Goal: Task Accomplishment & Management: Manage account settings

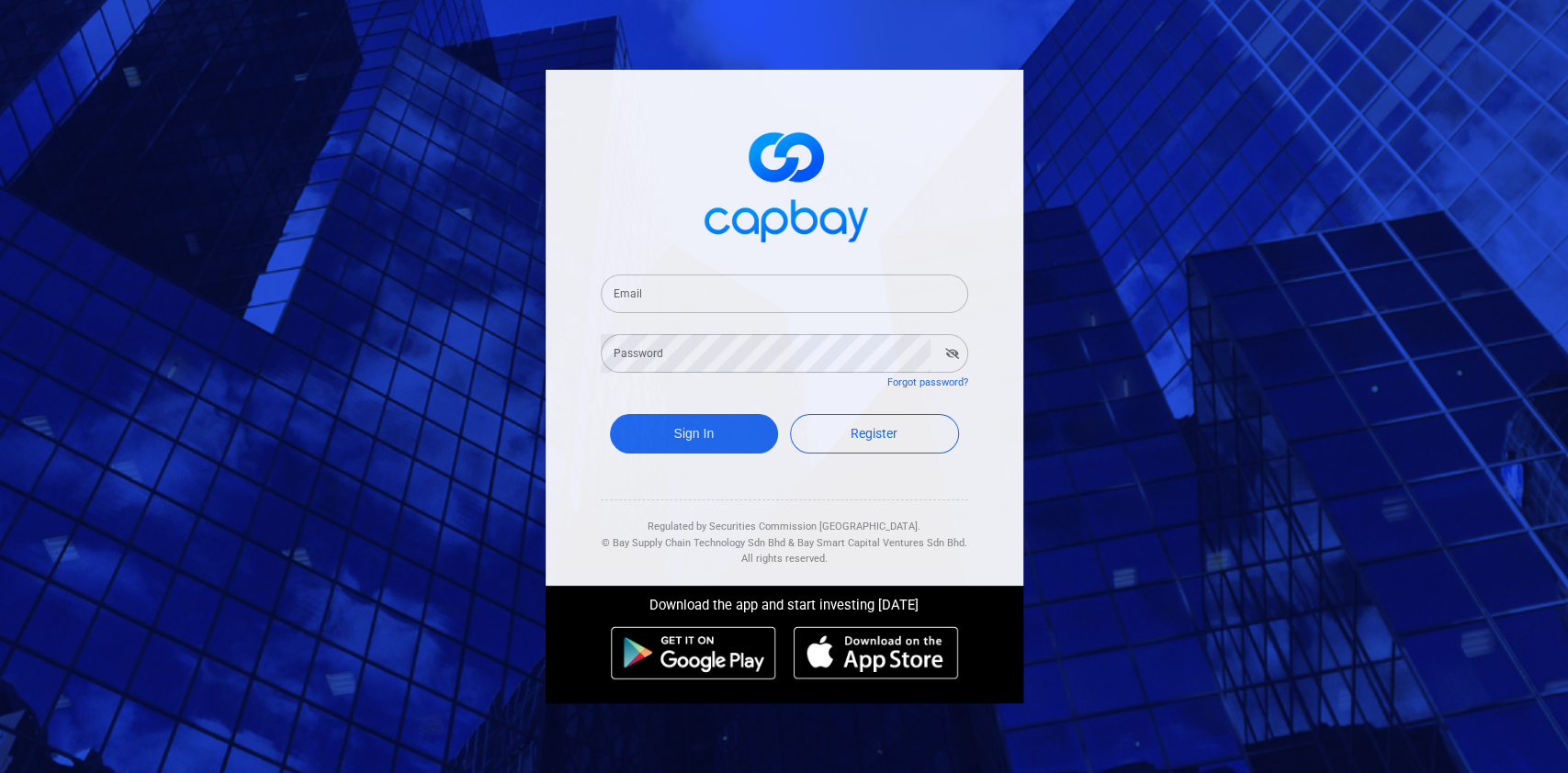
click at [724, 295] on input "Email" at bounding box center [784, 294] width 367 height 39
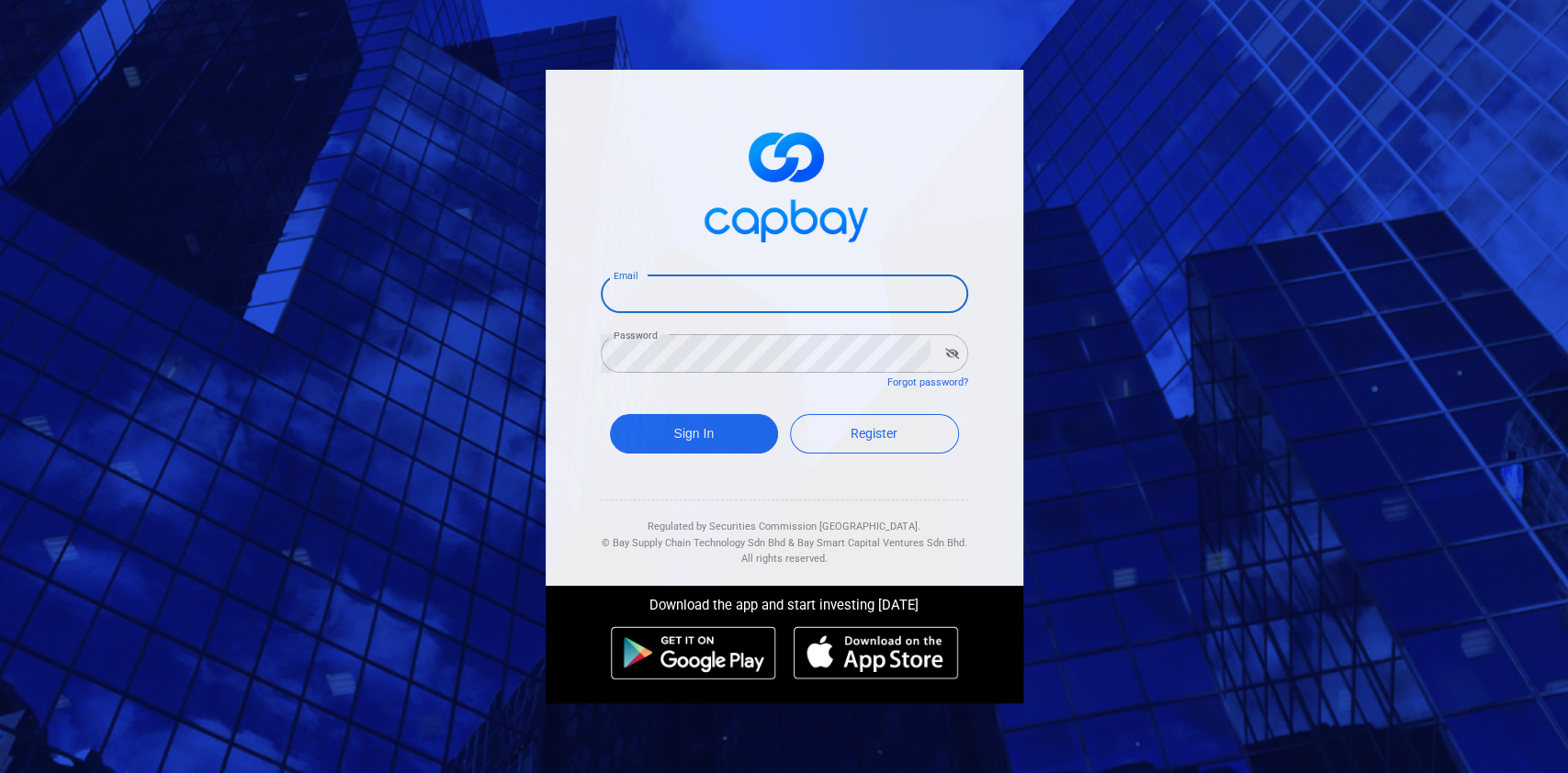
type input "[EMAIL_ADDRESS][DOMAIN_NAME]"
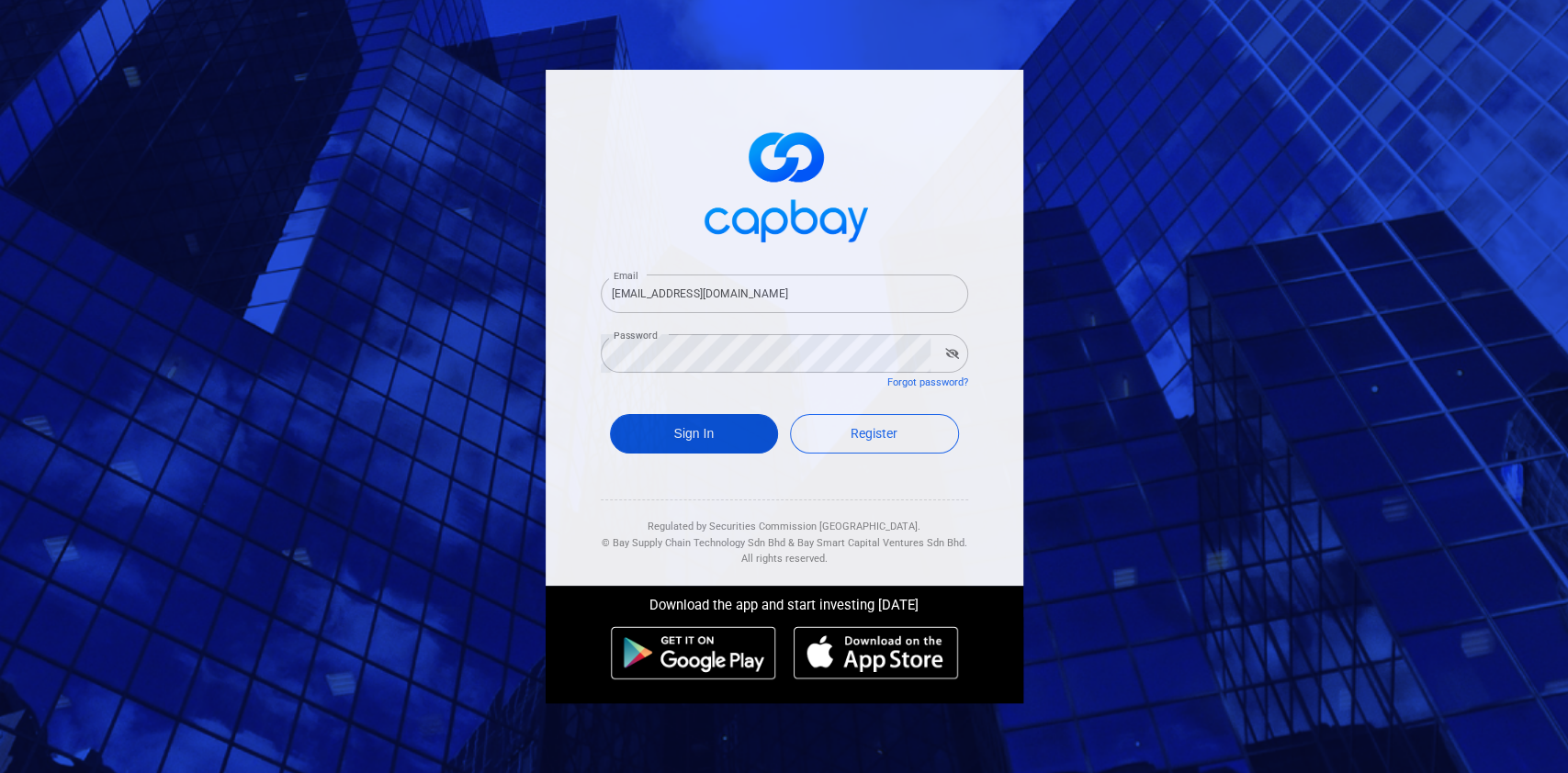
click at [709, 434] on button "Sign In" at bounding box center [694, 434] width 169 height 40
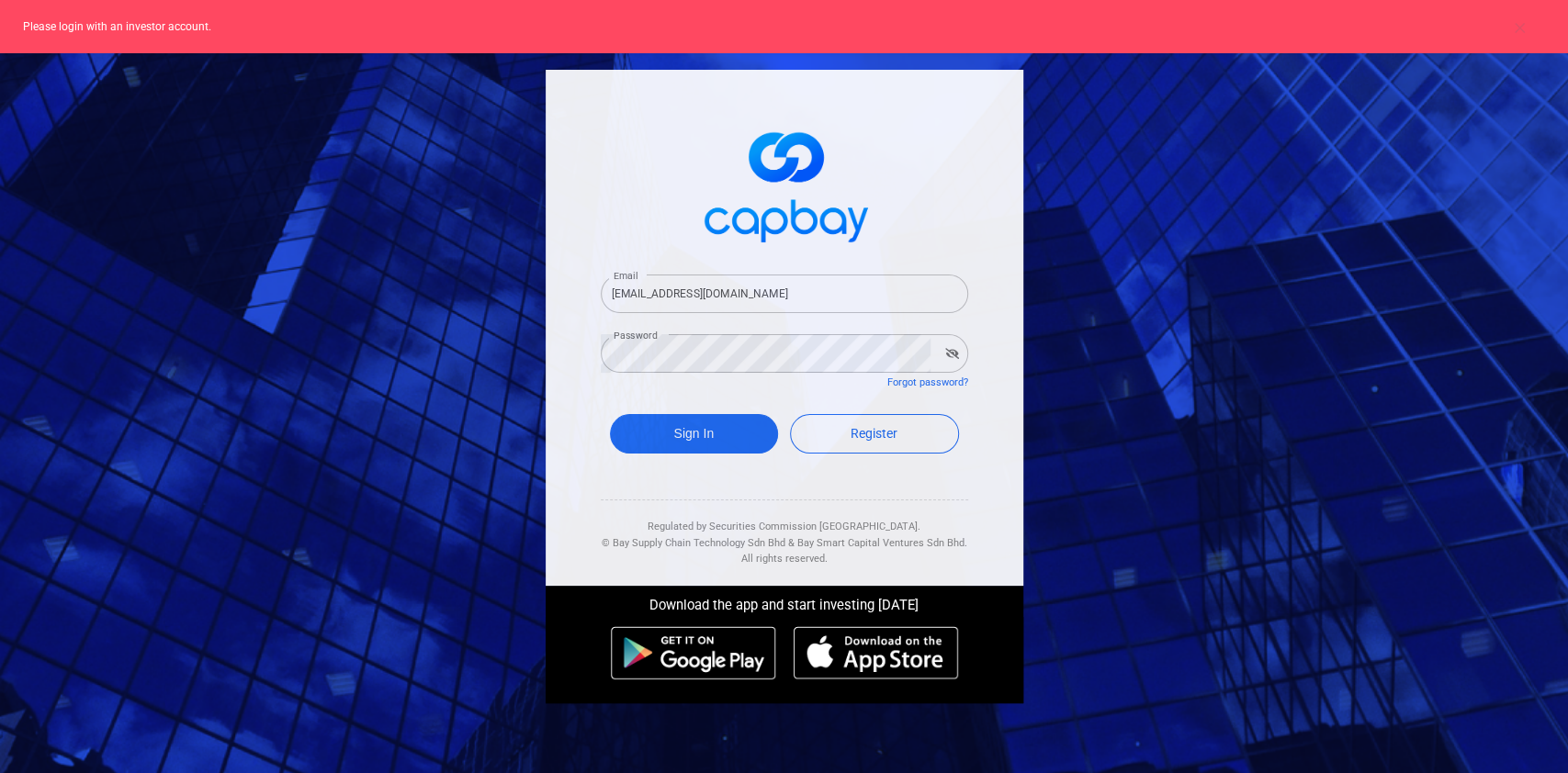
click at [387, 323] on div "Email suikim.heon@capbay.com Email Password Password Forgot password? Sign In R…" at bounding box center [784, 386] width 1568 height 773
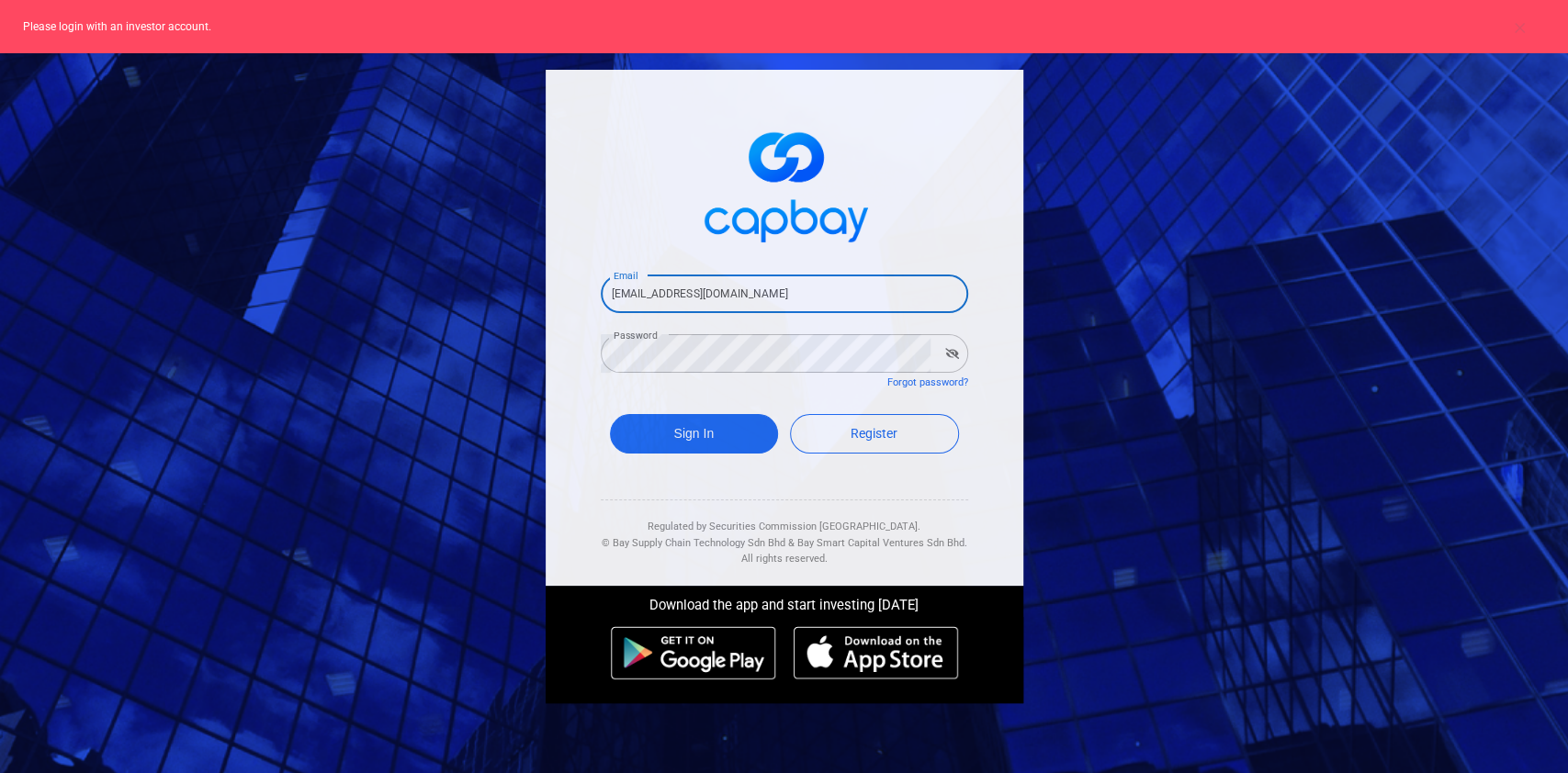
click at [817, 284] on input "suikim.heon@capbay.com" at bounding box center [784, 294] width 367 height 39
drag, startPoint x: 796, startPoint y: 290, endPoint x: 683, endPoint y: 293, distance: 112.1
click at [683, 293] on input "suikim.heon@capbay.com" at bounding box center [784, 294] width 367 height 39
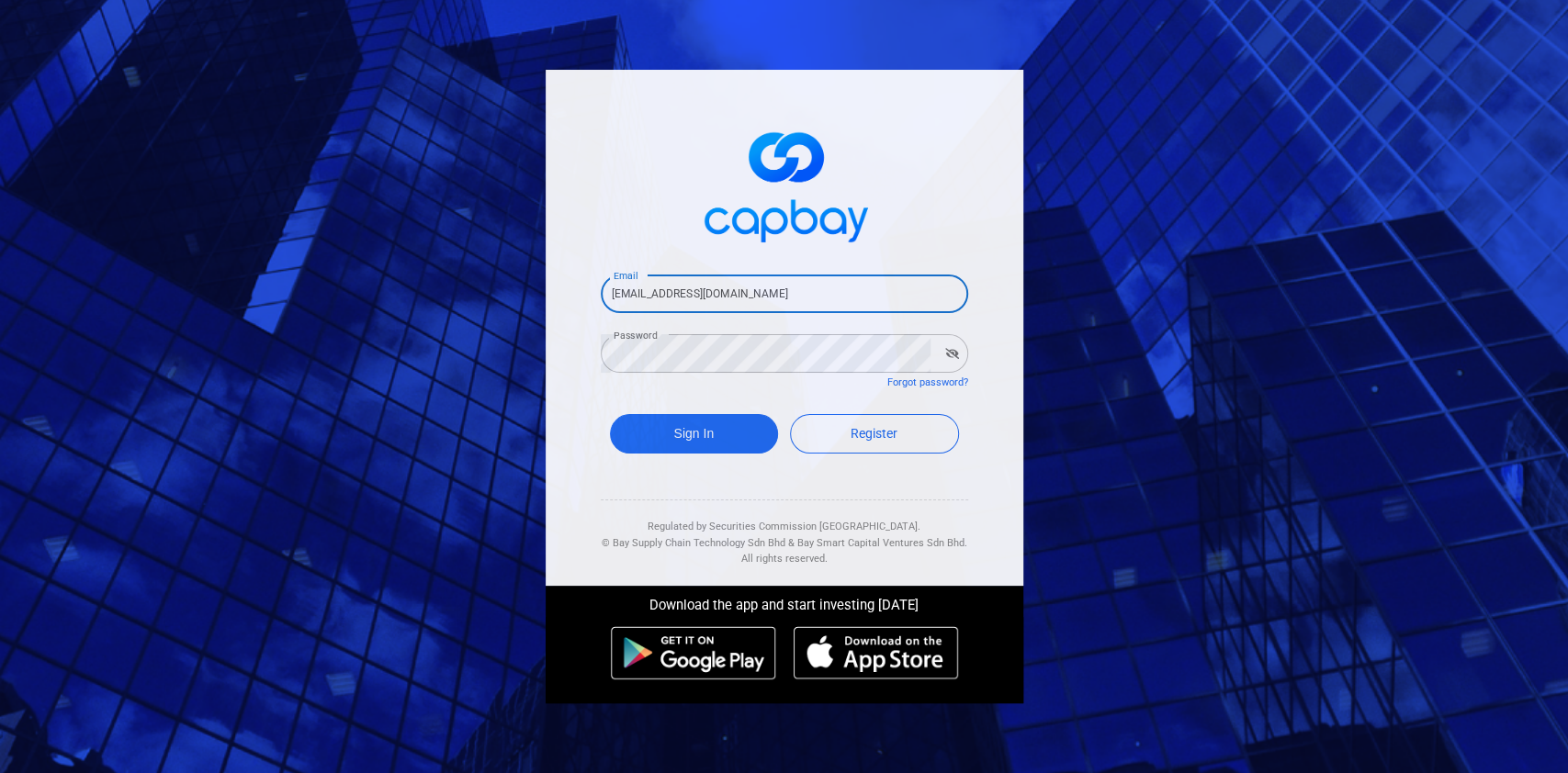
type input "suikim.heon@gmail.com"
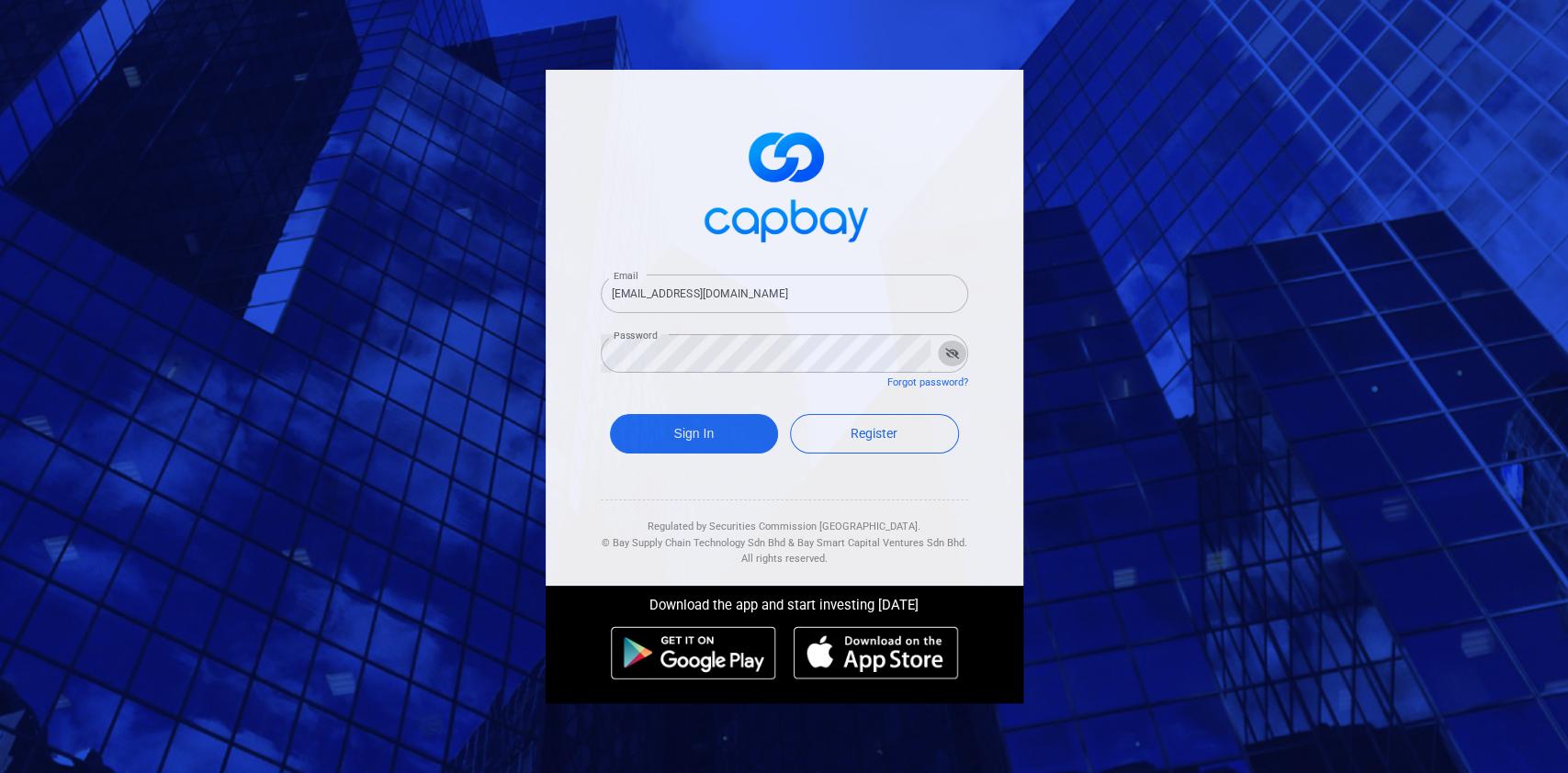
click at [960, 351] on button "button" at bounding box center [952, 354] width 28 height 26
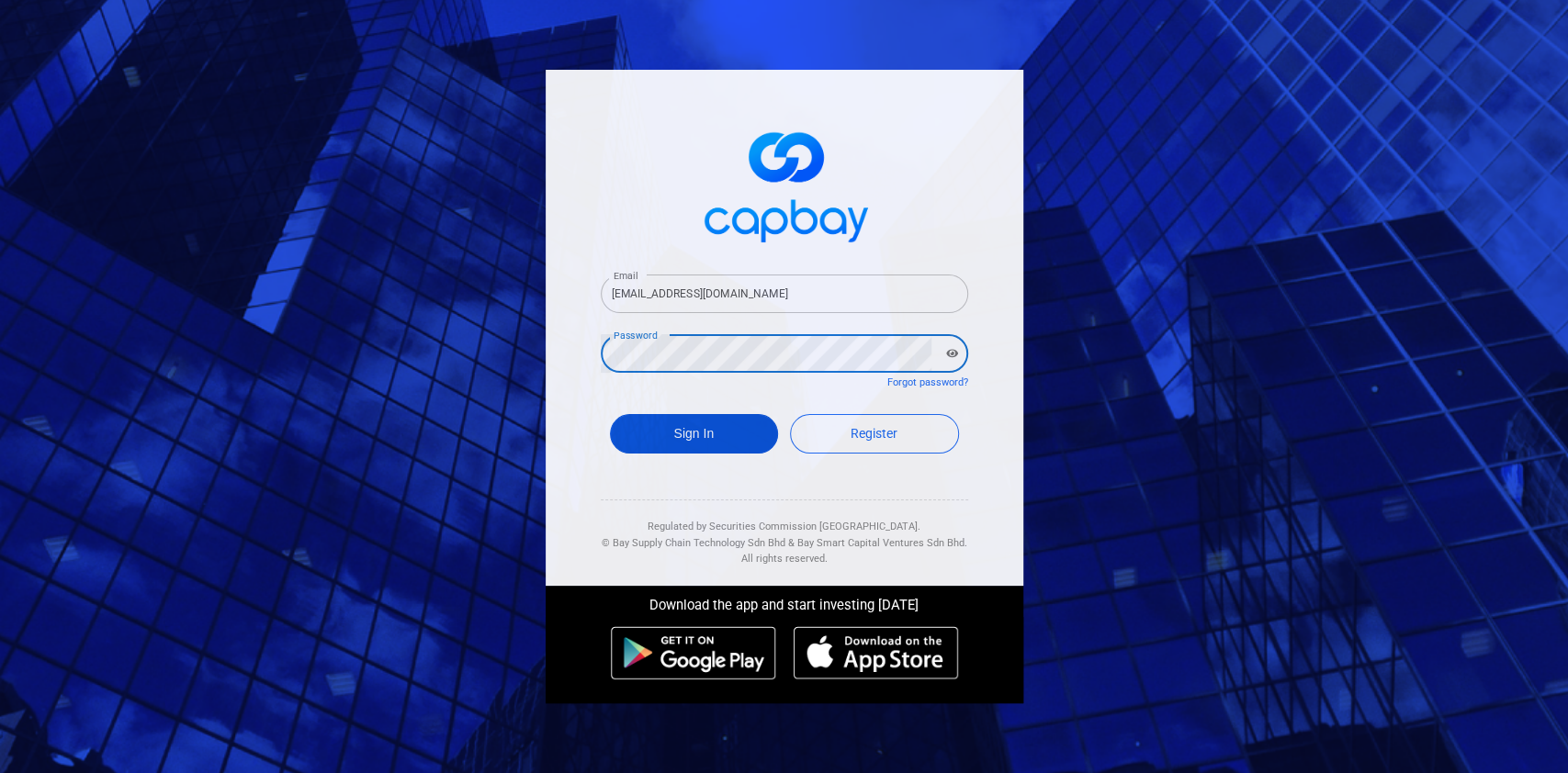
click at [697, 445] on button "Sign In" at bounding box center [694, 434] width 169 height 40
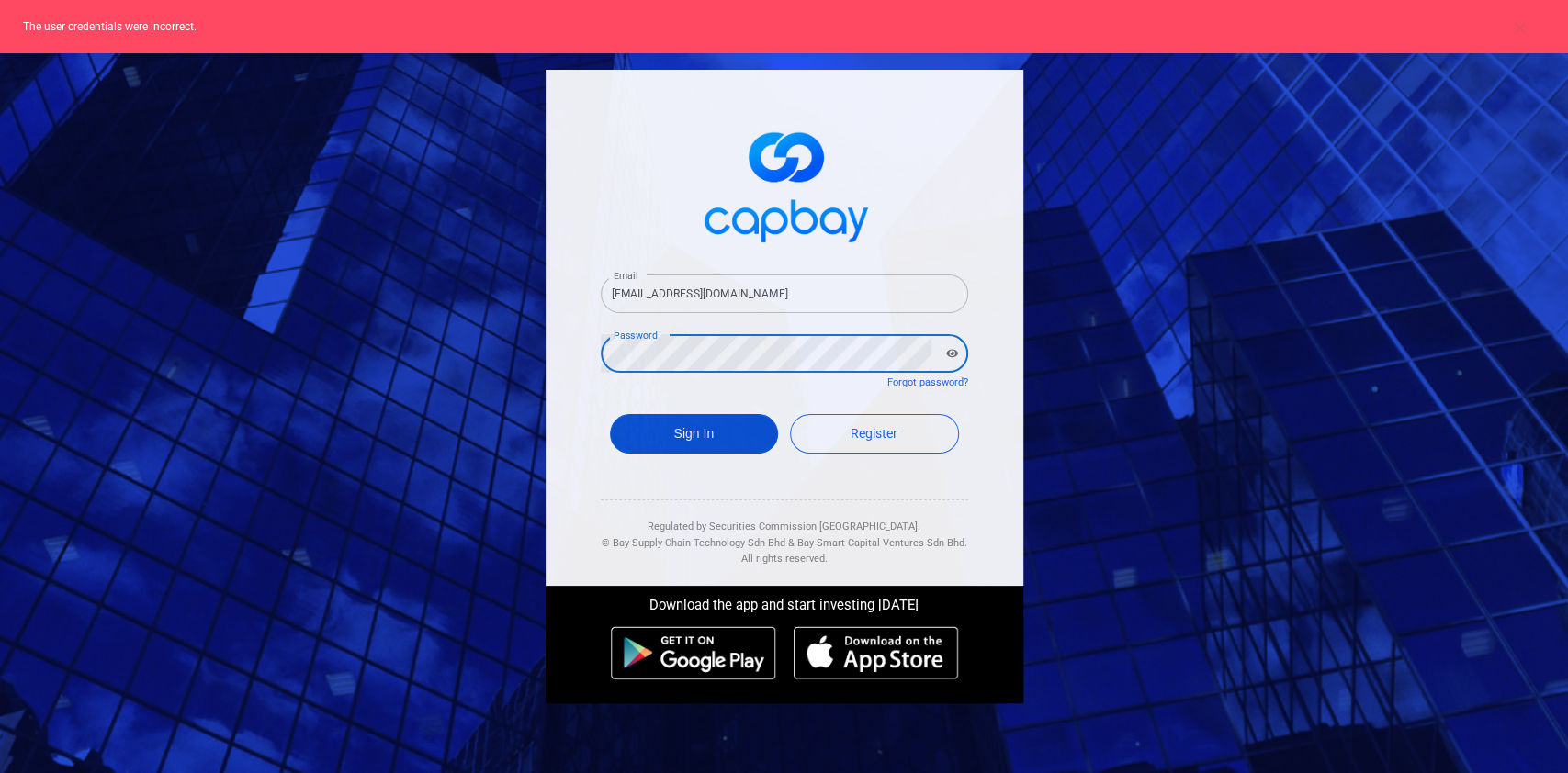
click at [673, 427] on button "Sign In" at bounding box center [694, 434] width 169 height 40
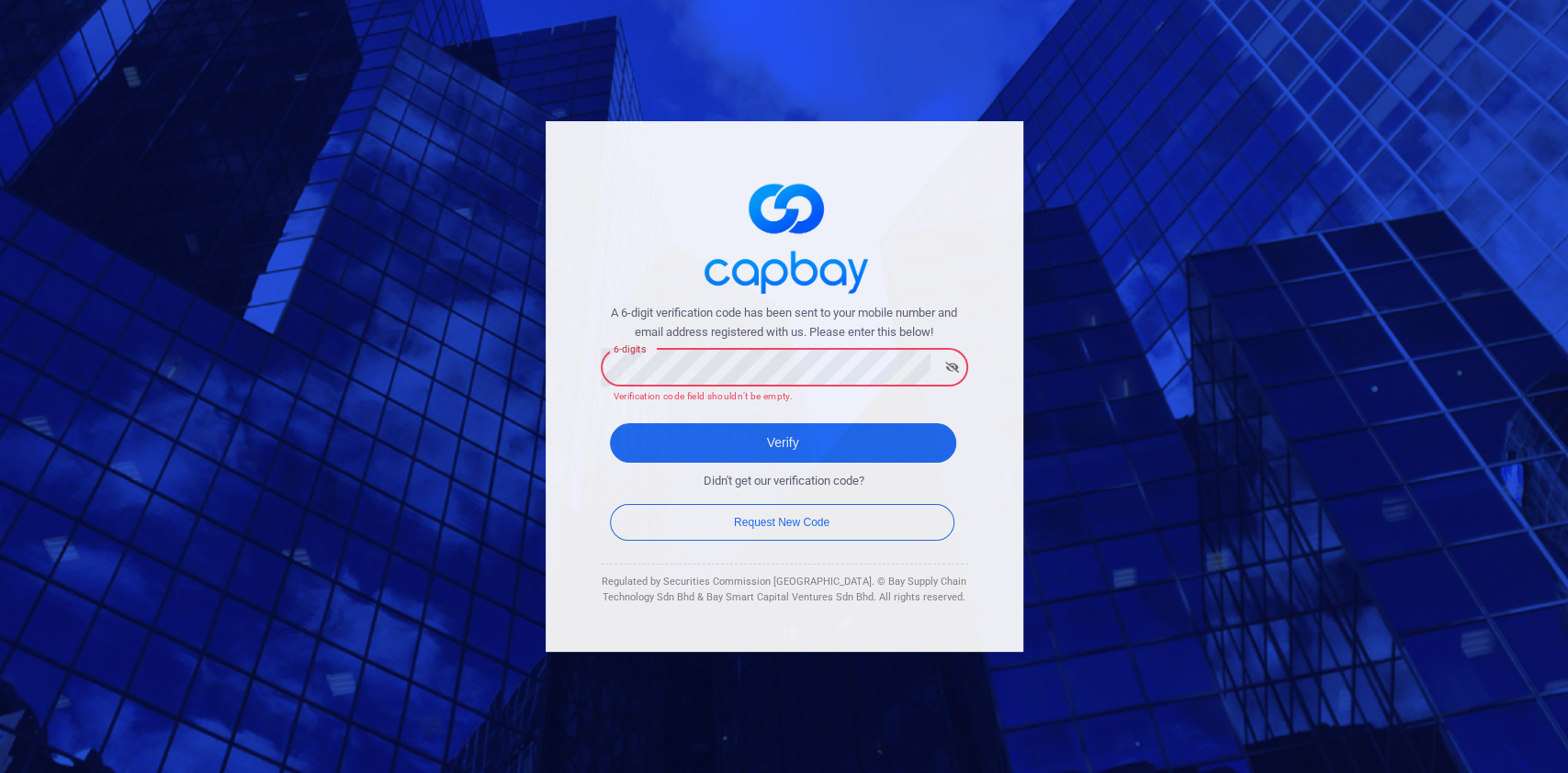
click at [627, 356] on div "6-digits 6-digits Verification code field shouldn’t be empty." at bounding box center [784, 375] width 367 height 60
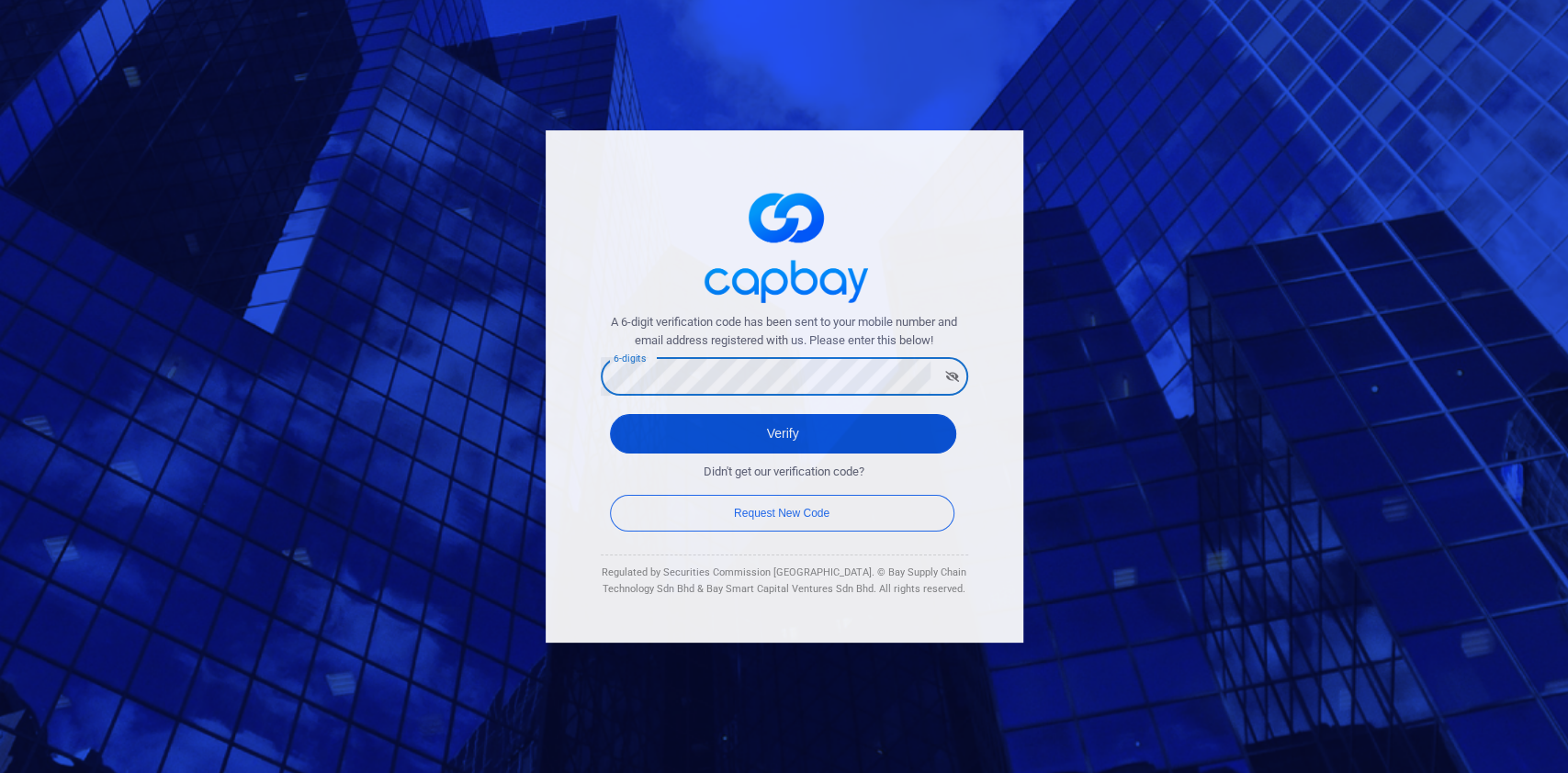
click at [672, 446] on button "Verify" at bounding box center [783, 434] width 346 height 40
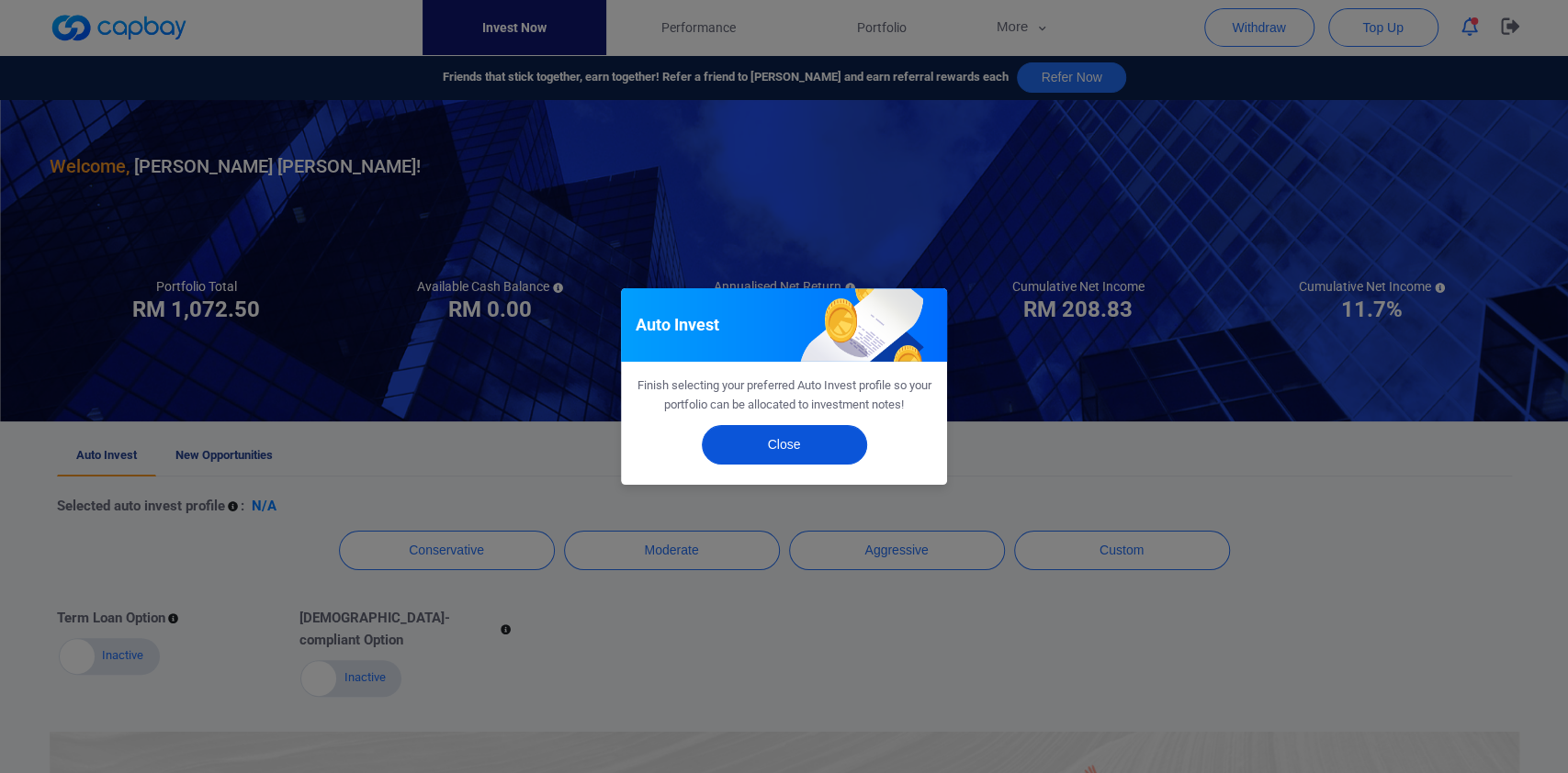
click at [796, 435] on button "Close" at bounding box center [784, 445] width 165 height 40
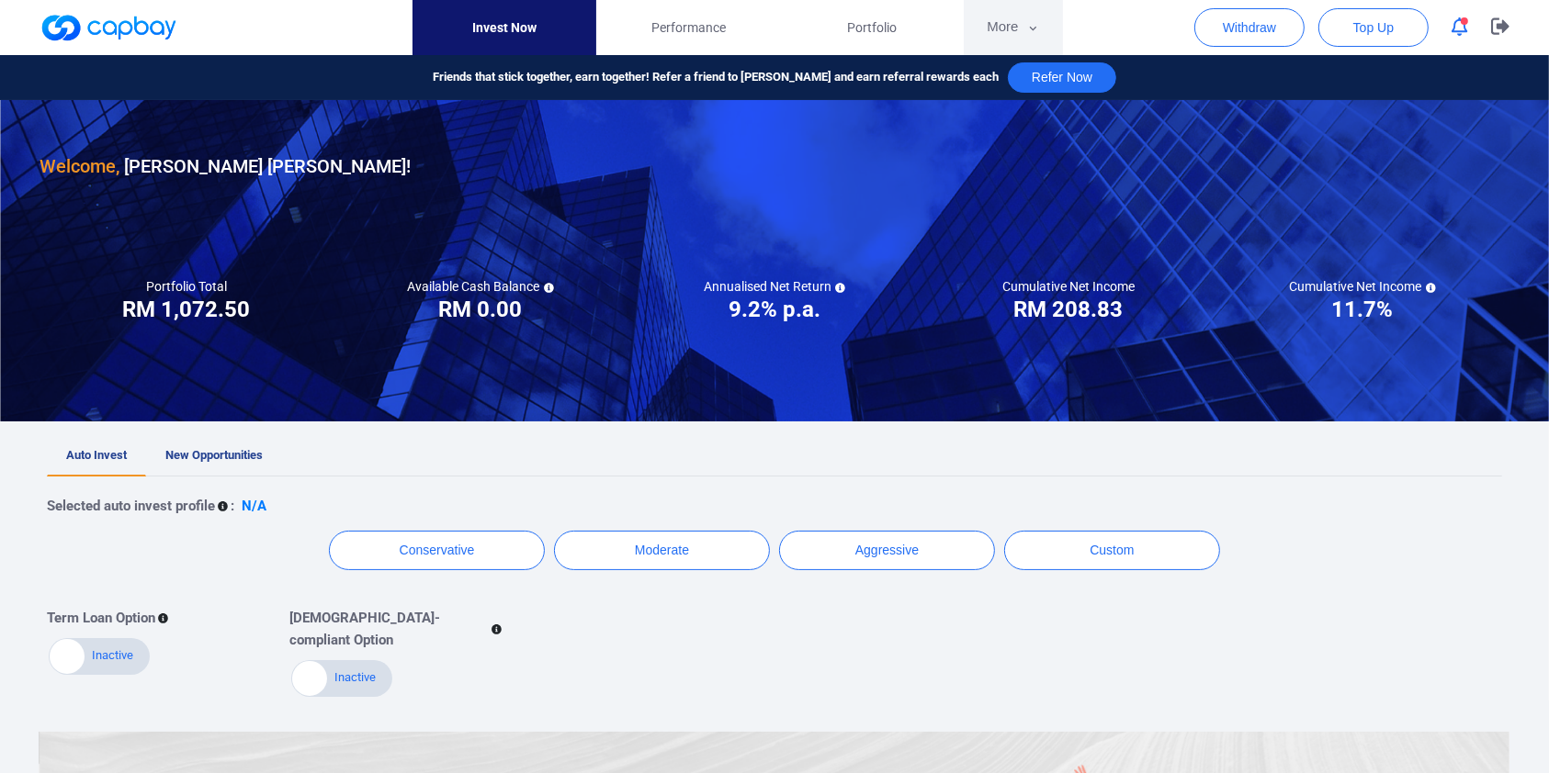
click at [1008, 9] on button "More" at bounding box center [1013, 27] width 98 height 55
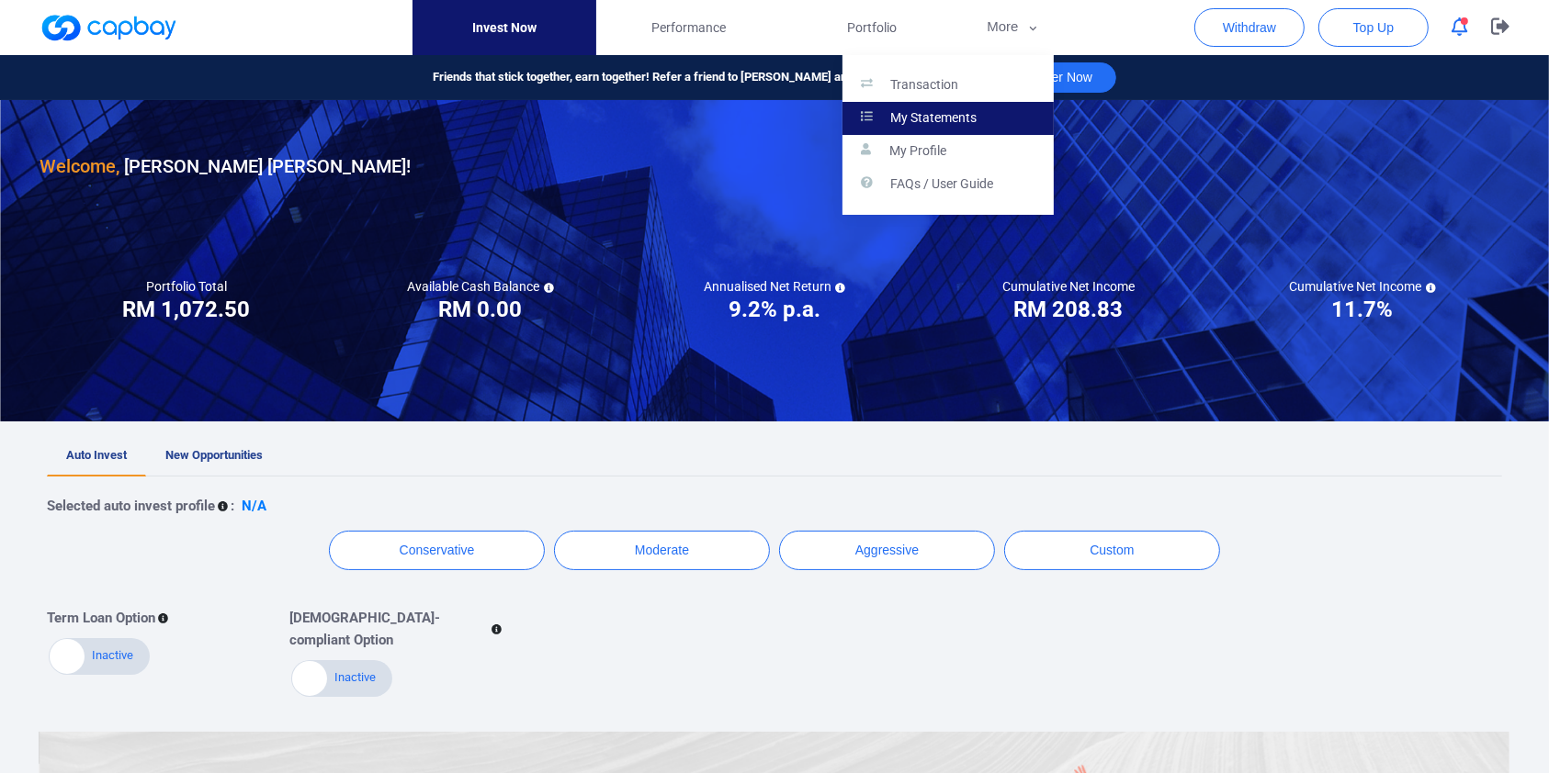
click at [907, 106] on link "My Statements" at bounding box center [947, 118] width 211 height 33
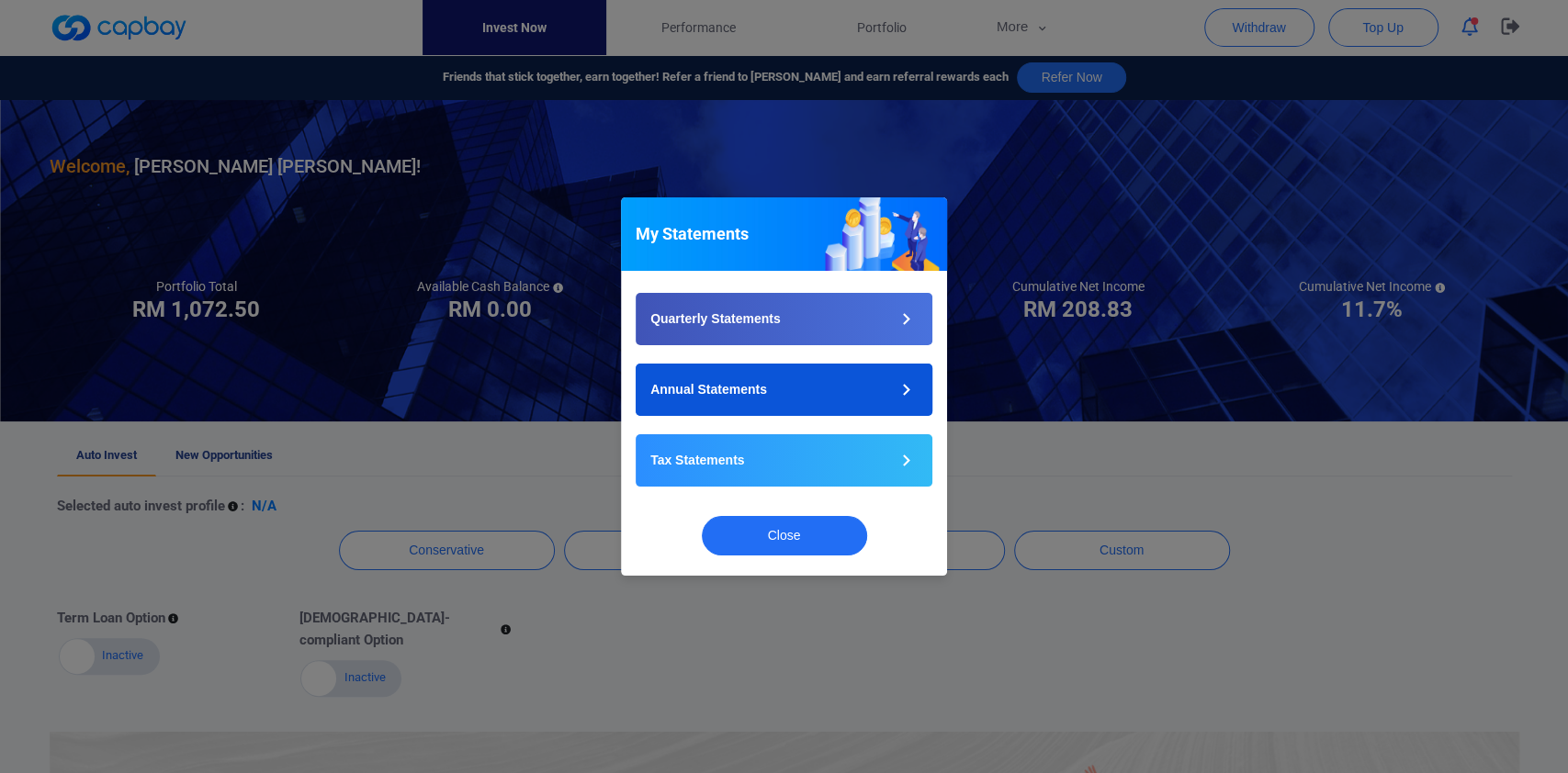
click at [768, 399] on button "Annual Statements" at bounding box center [784, 390] width 297 height 52
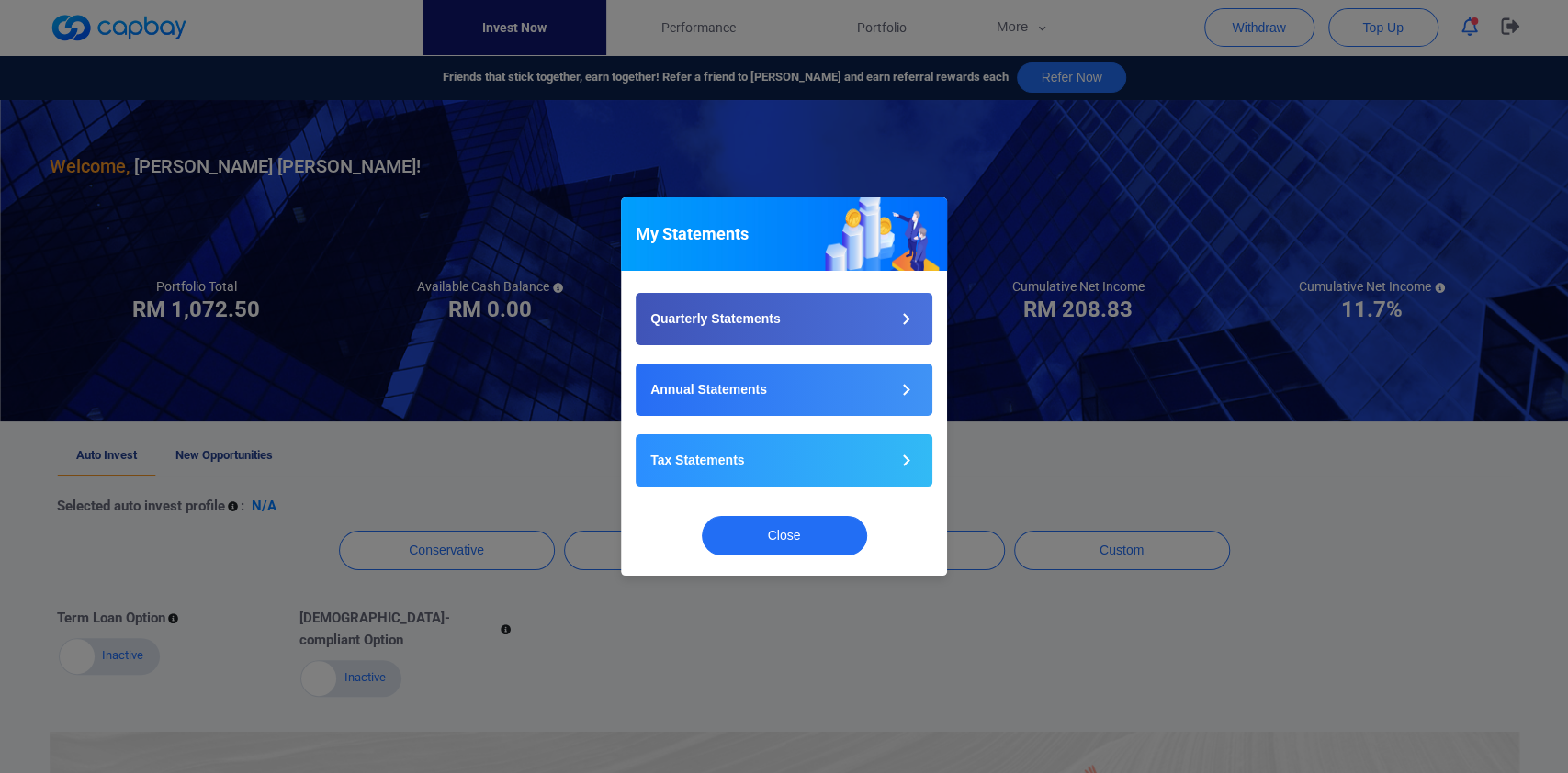
click at [799, 496] on div "Tax Statements" at bounding box center [784, 470] width 324 height 71
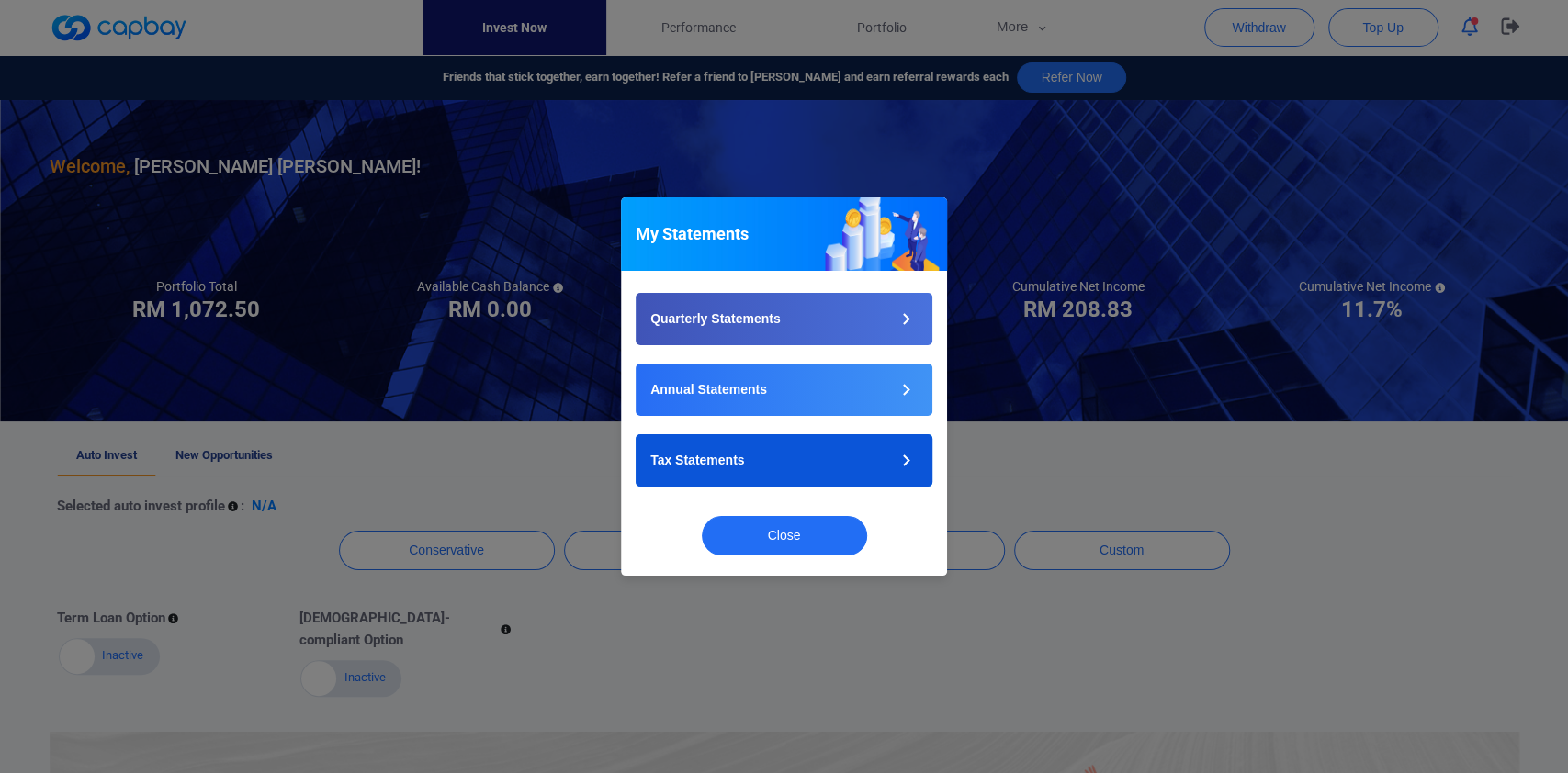
click at [801, 477] on button "Tax Statements" at bounding box center [784, 461] width 297 height 52
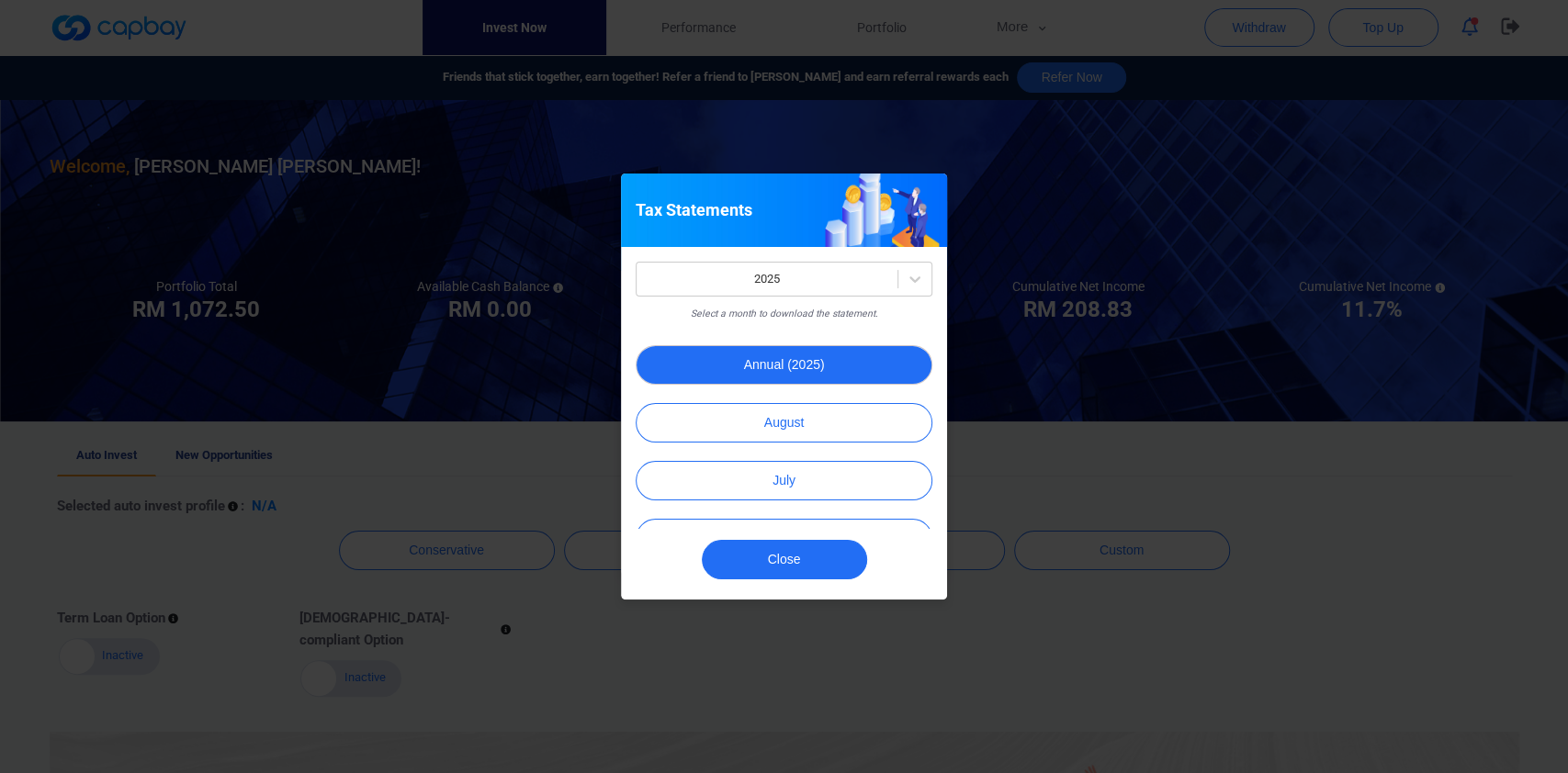
click at [725, 366] on button "Annual (2025)" at bounding box center [784, 365] width 297 height 40
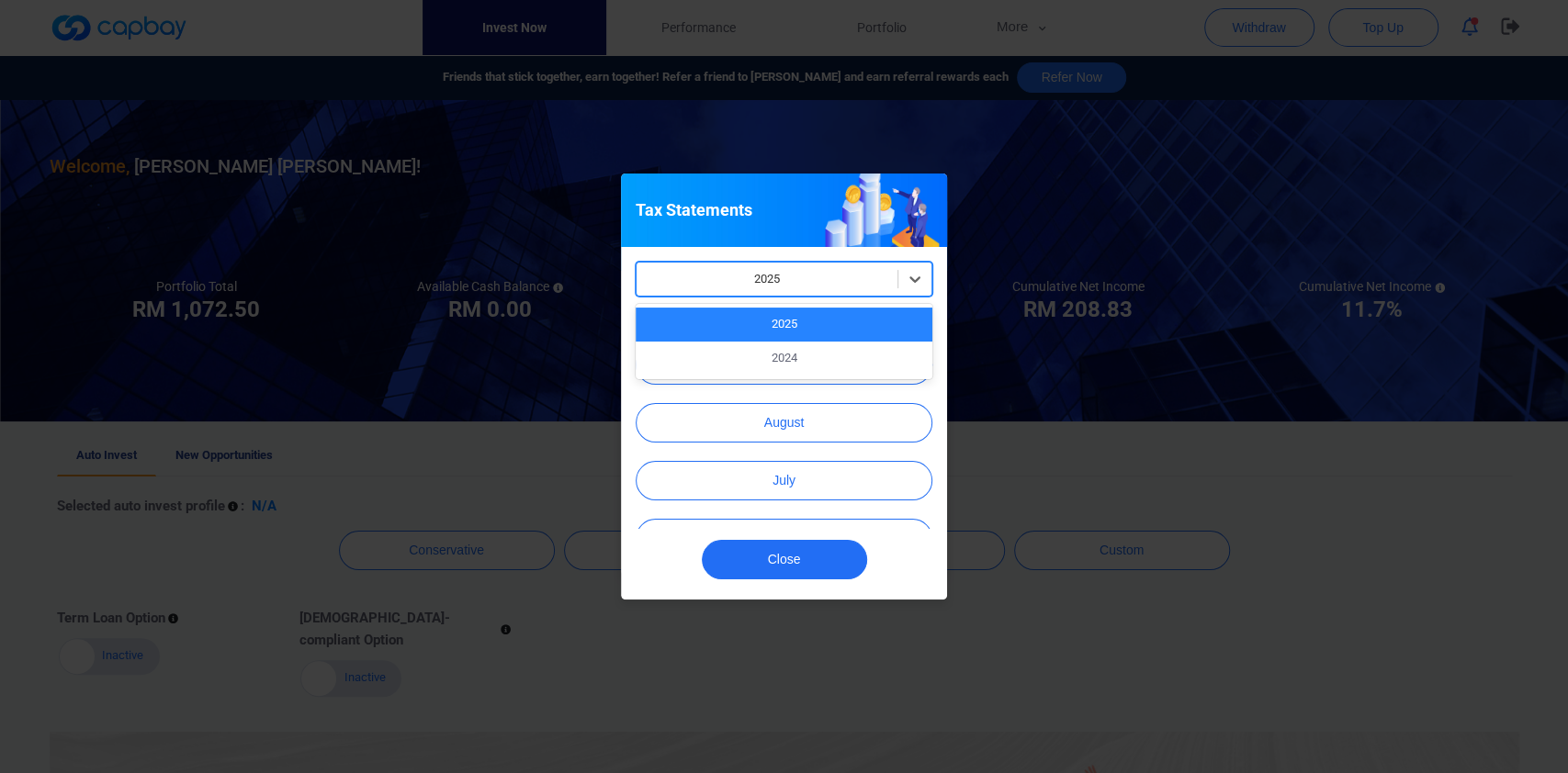
click at [837, 282] on div at bounding box center [767, 279] width 243 height 23
click at [813, 344] on div "2024" at bounding box center [784, 359] width 297 height 34
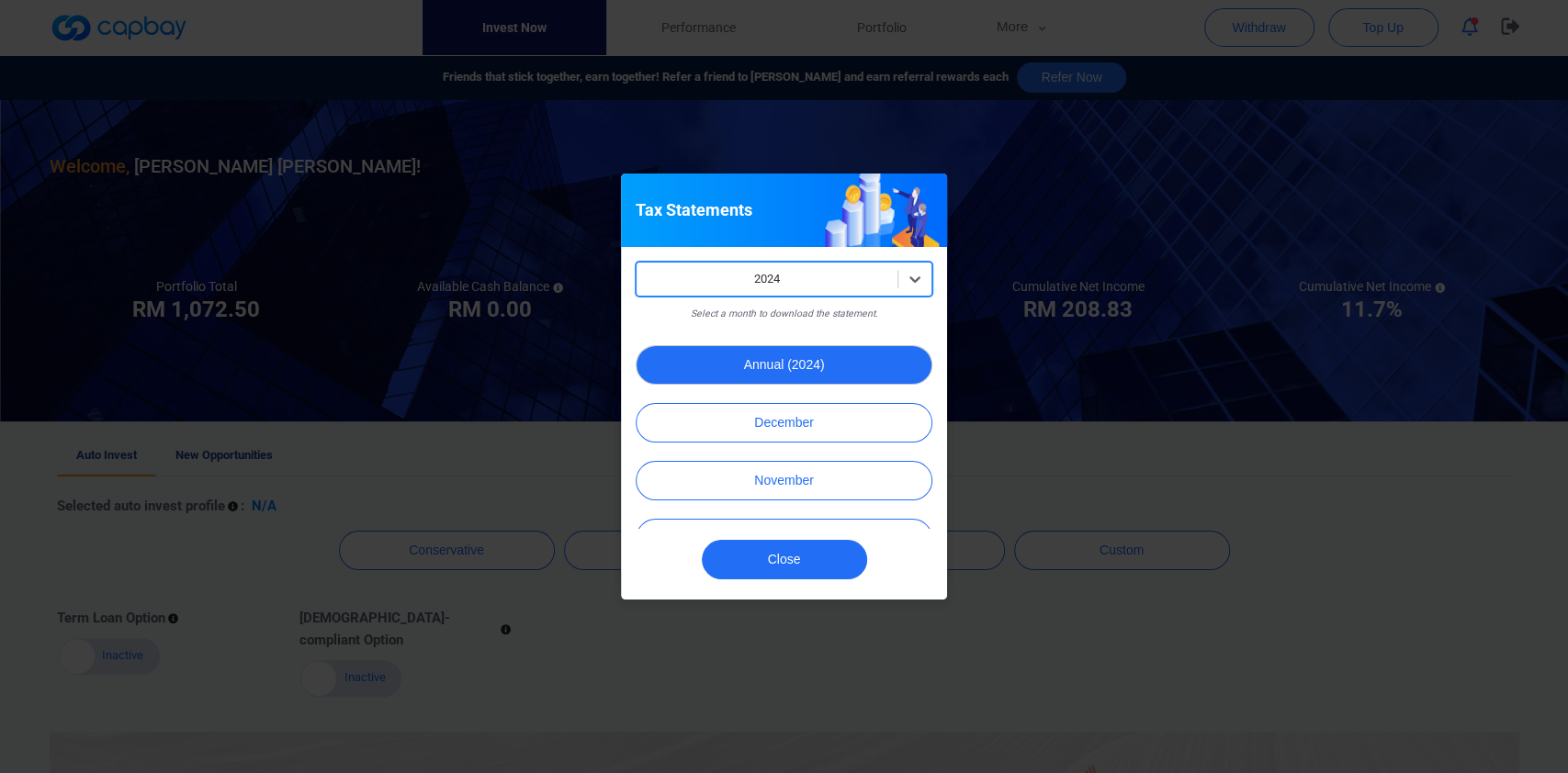
click at [860, 357] on button "Annual (2024)" at bounding box center [784, 365] width 297 height 40
